Goal: Entertainment & Leisure: Consume media (video, audio)

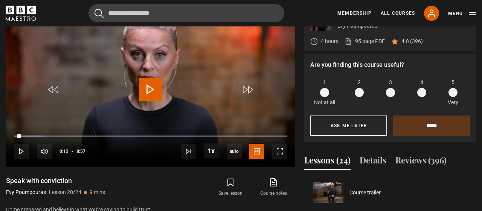
scroll to position [629, 0]
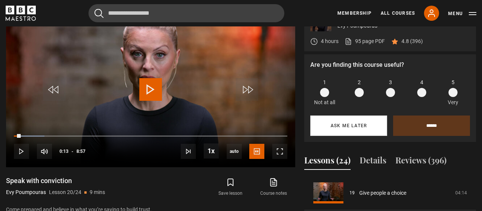
click at [356, 121] on button "Ask me later" at bounding box center [348, 125] width 77 height 20
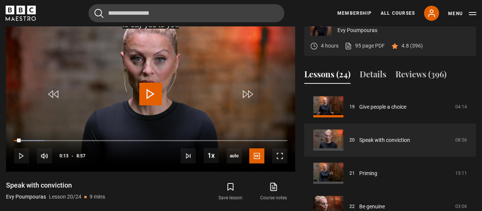
scroll to position [330, 0]
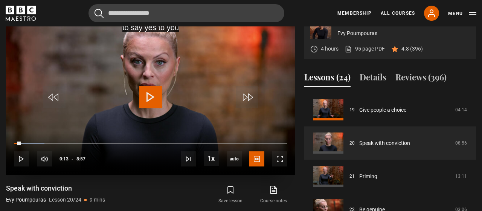
click at [155, 96] on span "Video Player" at bounding box center [150, 97] width 23 height 23
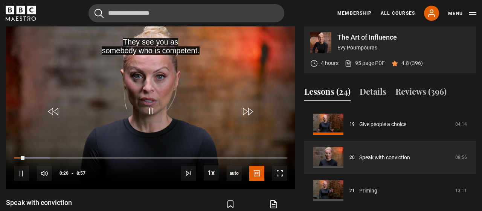
scroll to position [313, 0]
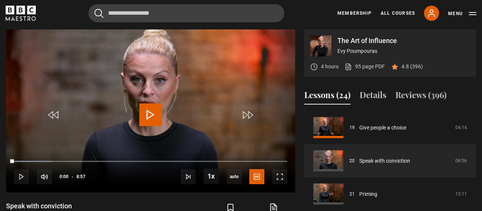
drag, startPoint x: 24, startPoint y: 159, endPoint x: 0, endPoint y: 159, distance: 23.7
click at [0, 159] on div "The Art of Influence Evy Poumpouras 4 hours 95 page PDF (opens in new tab) 4.8 …" at bounding box center [241, 151] width 482 height 244
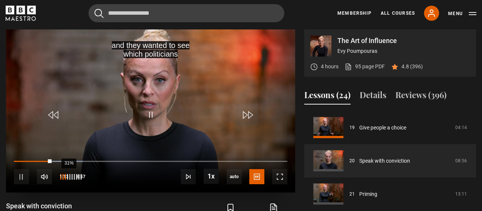
click at [66, 176] on li "Volume Level" at bounding box center [66, 177] width 1 height 6
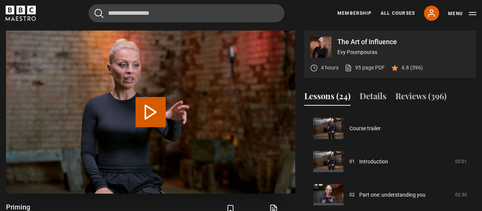
scroll to position [663, 0]
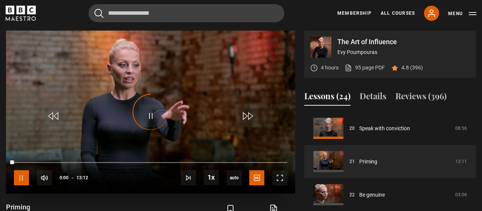
click at [24, 175] on span "Video Player" at bounding box center [21, 177] width 15 height 15
